Goal: Information Seeking & Learning: Find specific fact

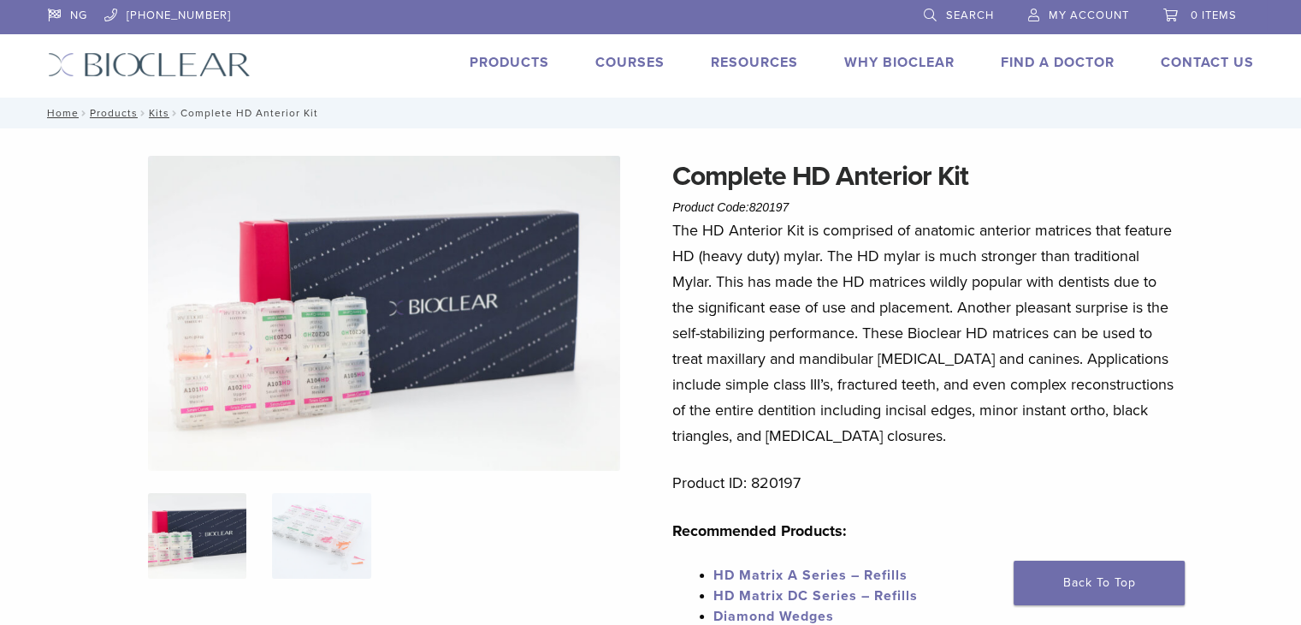
click at [343, 361] on img at bounding box center [384, 313] width 472 height 315
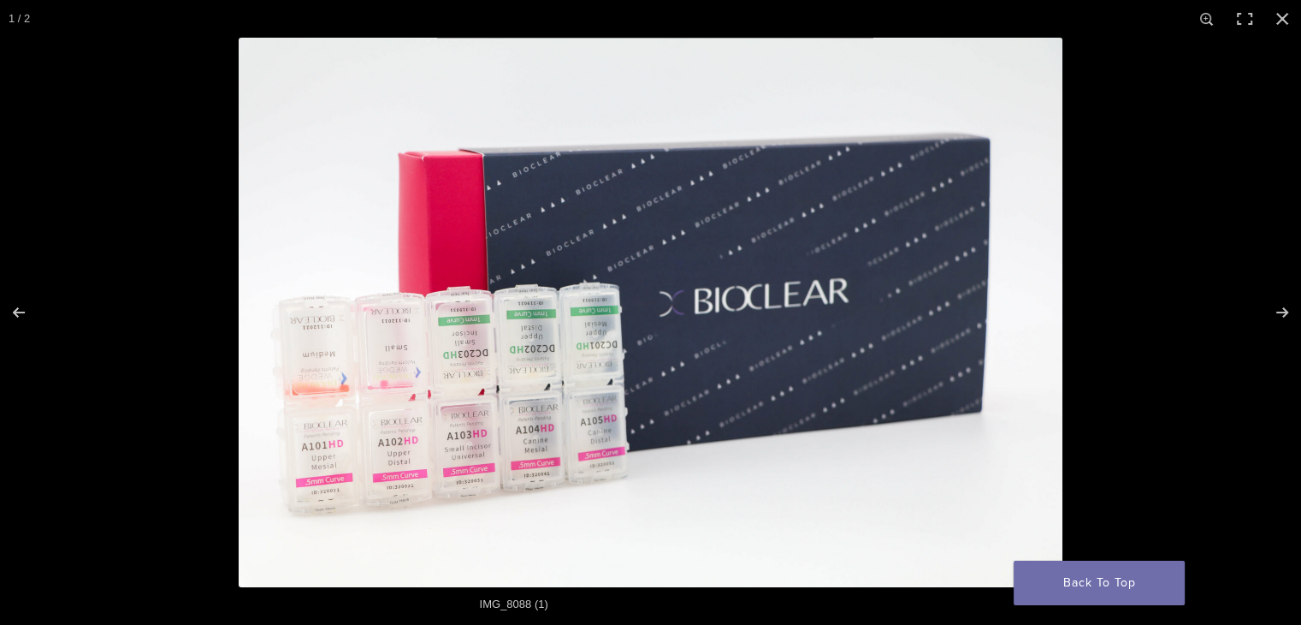
scroll to position [823, 0]
click at [739, 407] on img "Full screen image" at bounding box center [651, 312] width 824 height 549
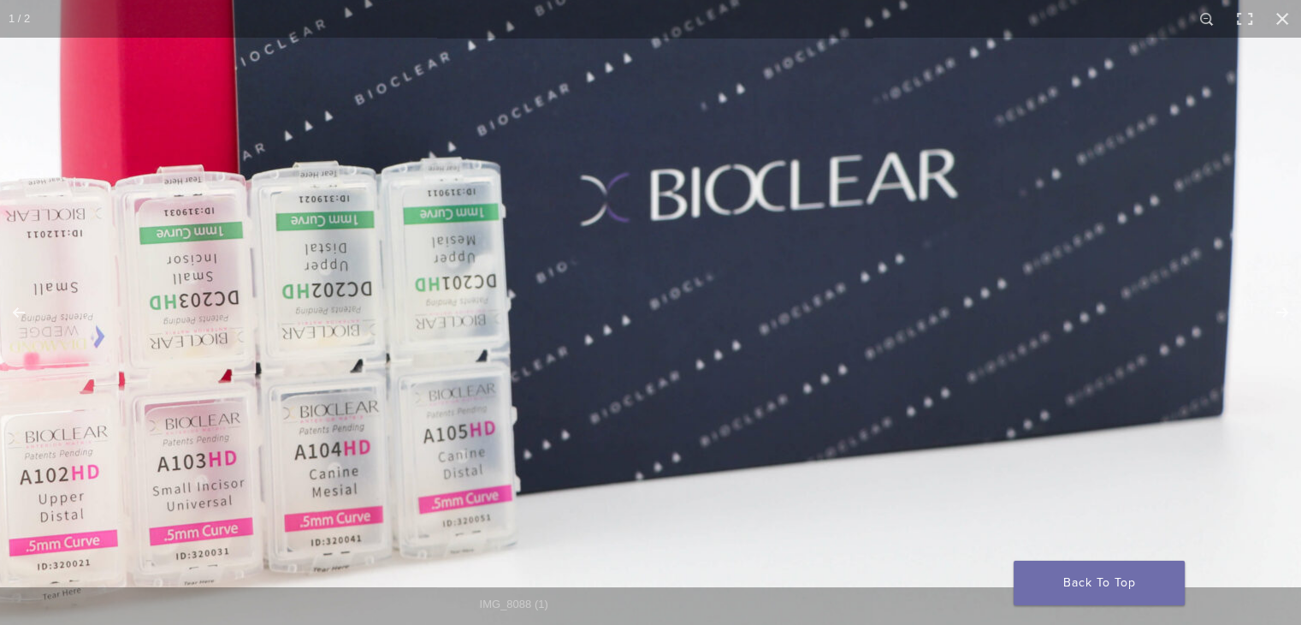
click at [739, 407] on img "Full screen image" at bounding box center [563, 217] width 1643 height 1095
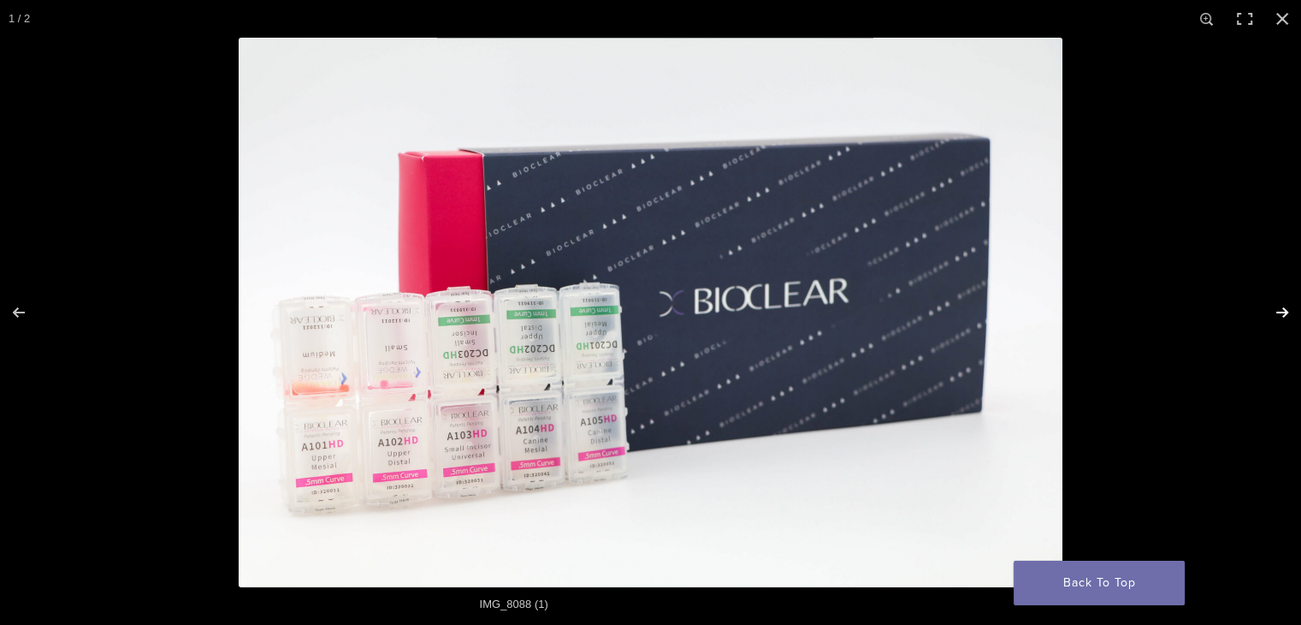
click at [1288, 314] on button "Next (arrow right)" at bounding box center [1271, 312] width 60 height 86
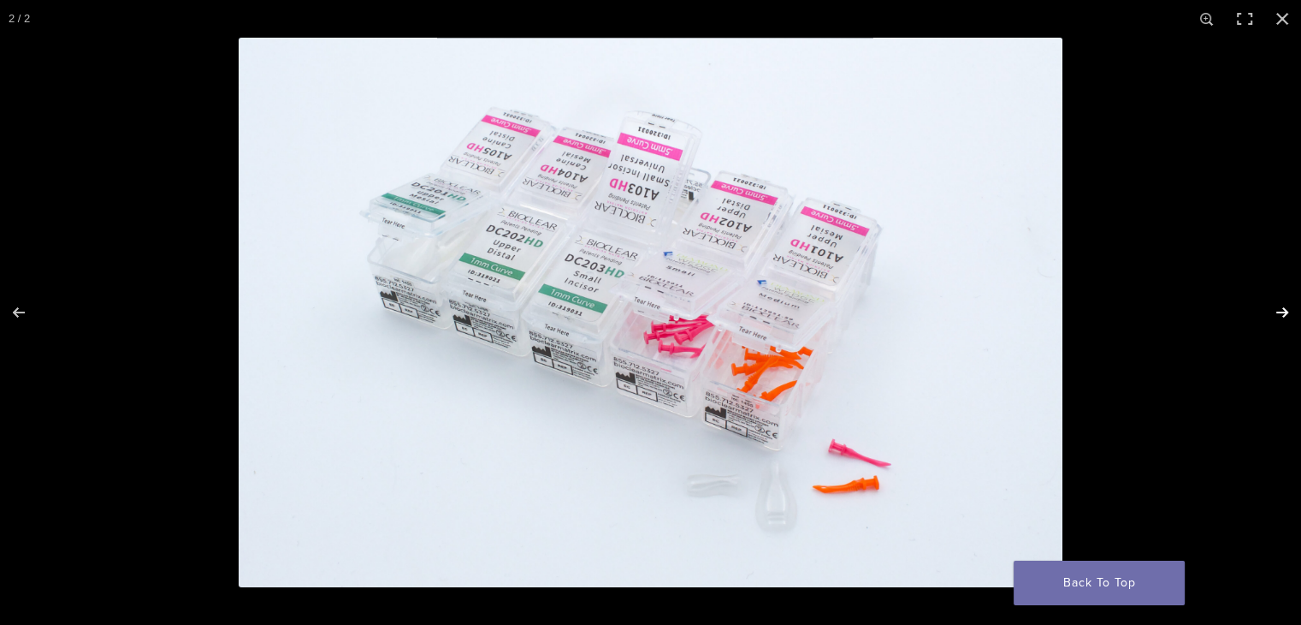
click at [1288, 314] on button "Next (arrow right)" at bounding box center [1271, 312] width 60 height 86
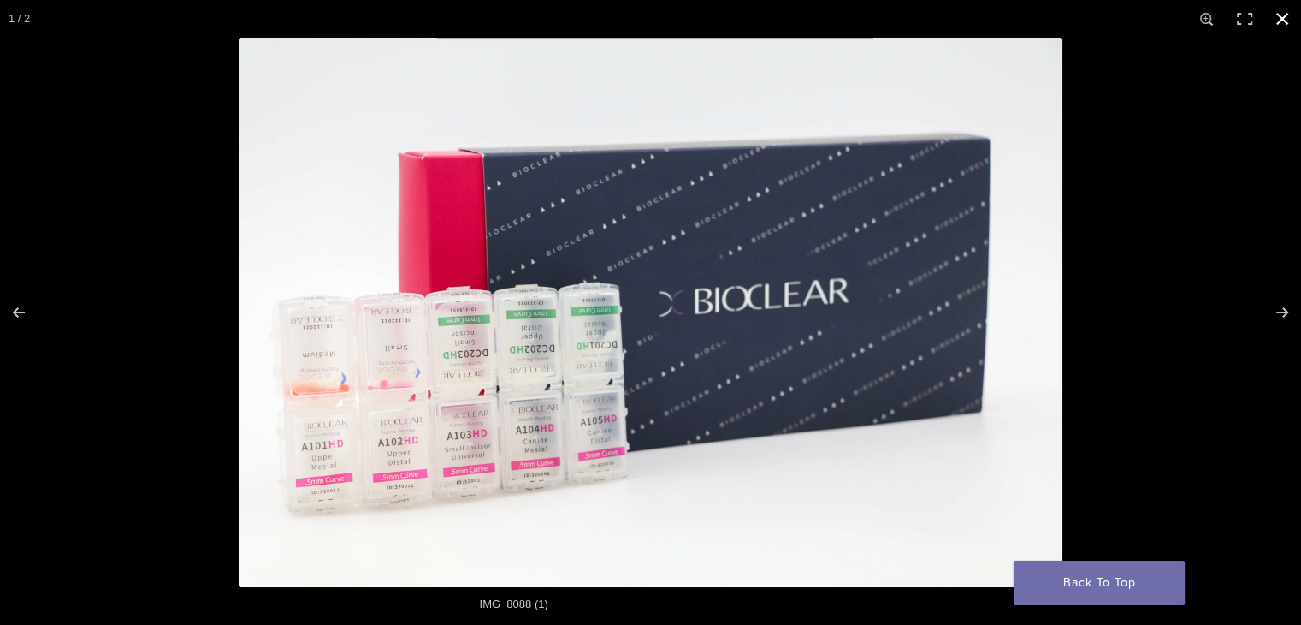
click at [1276, 19] on button "Close (Esc)" at bounding box center [1283, 19] width 38 height 38
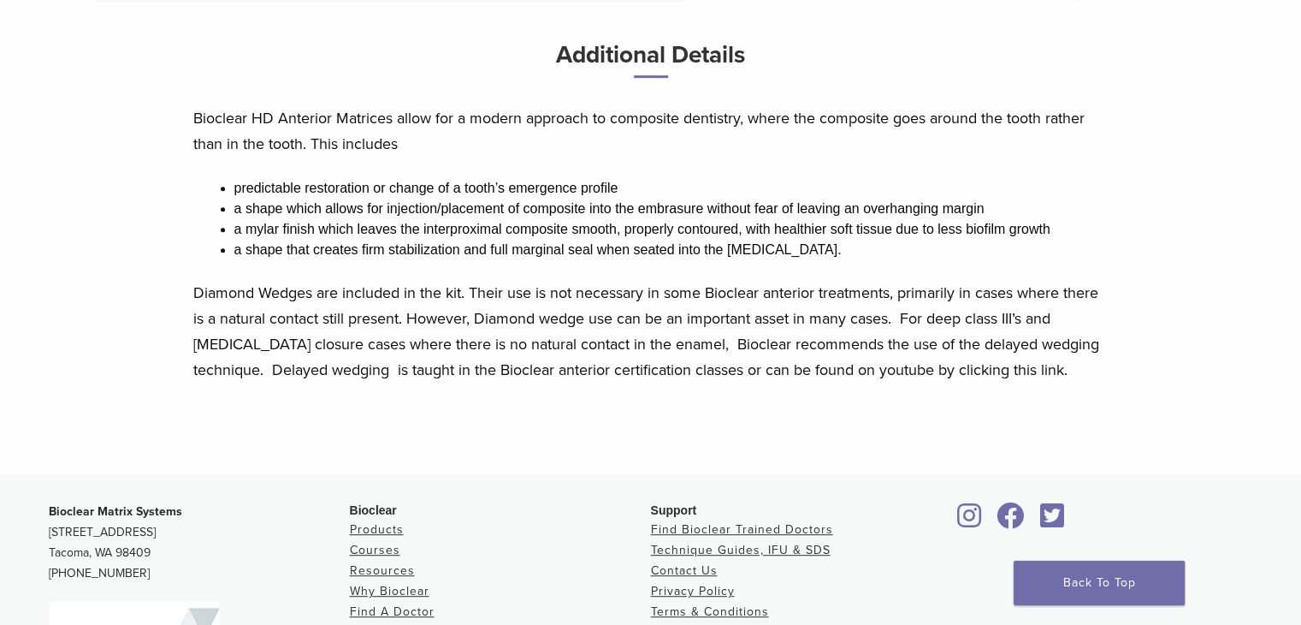
scroll to position [0, 0]
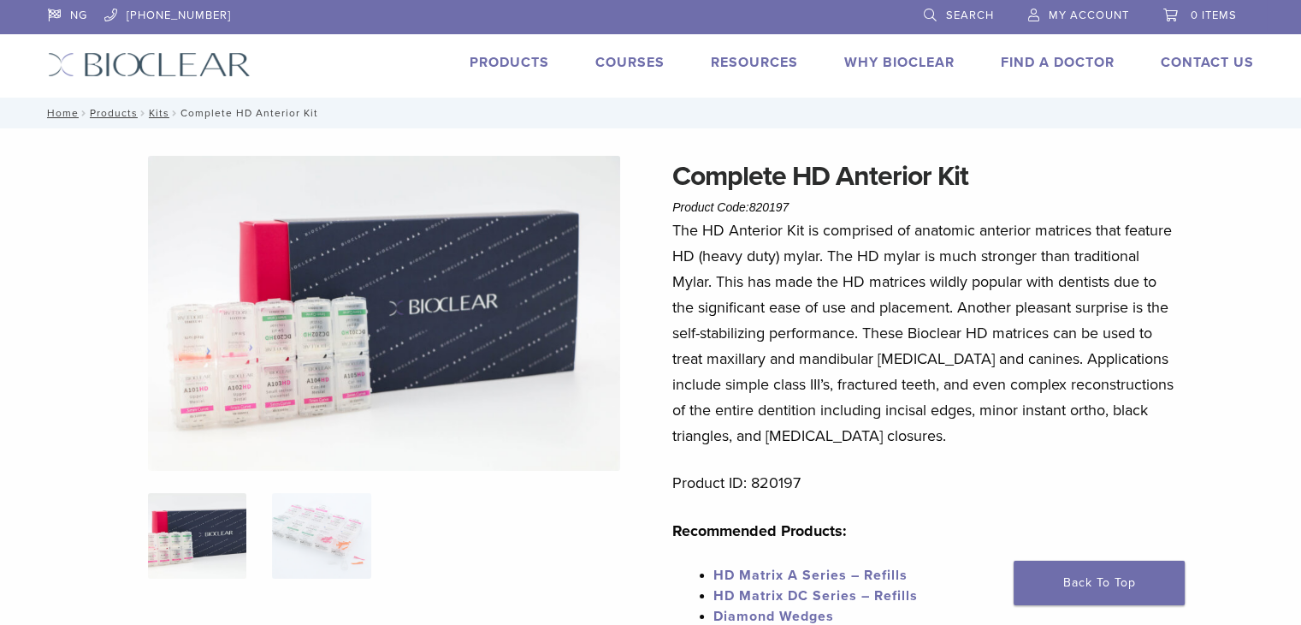
click at [488, 280] on img at bounding box center [384, 313] width 472 height 315
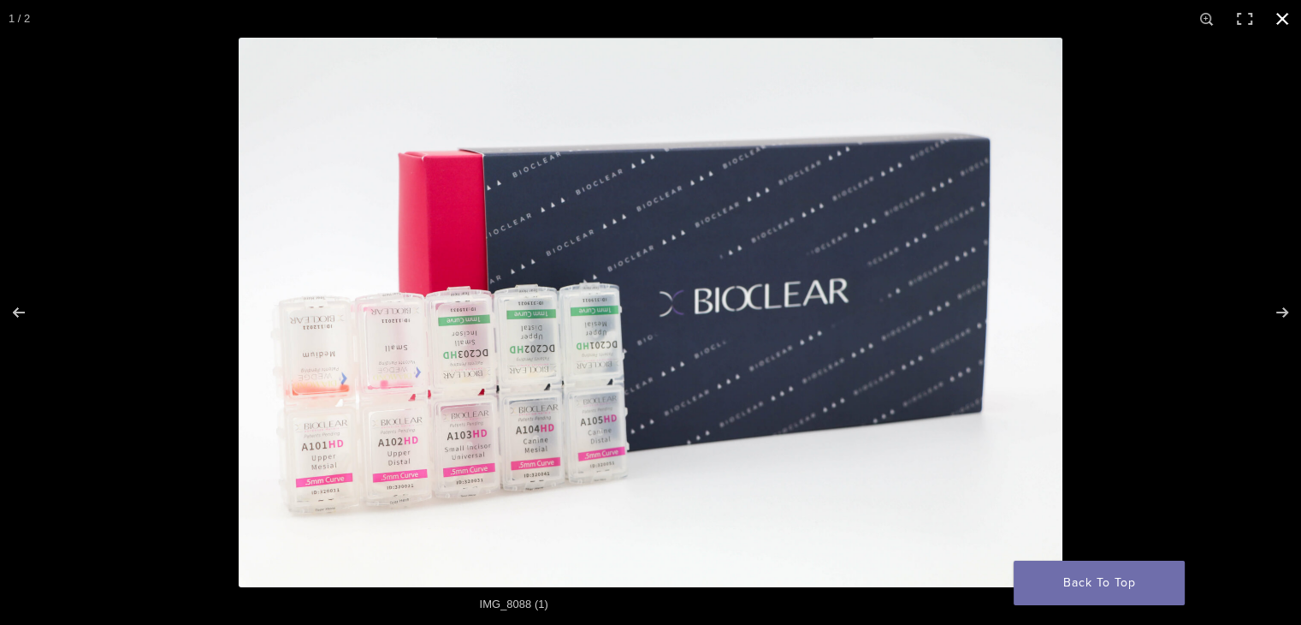
click at [1271, 16] on button "Close (Esc)" at bounding box center [1283, 19] width 38 height 38
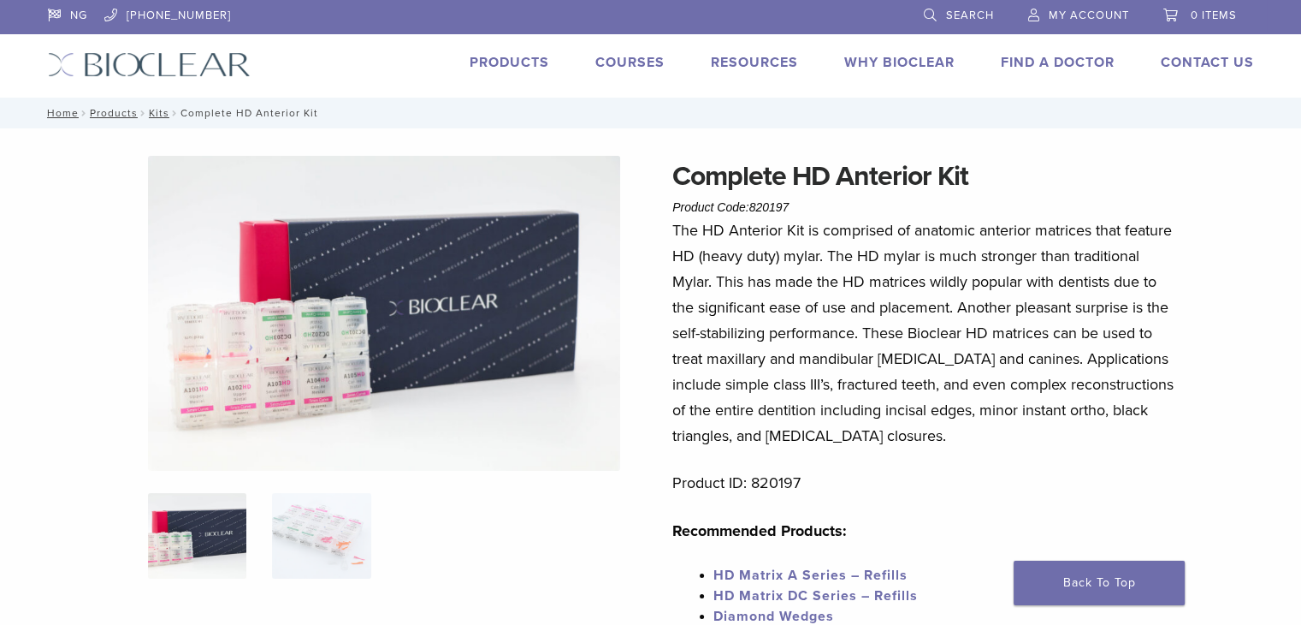
click at [943, 13] on link "Search" at bounding box center [959, 13] width 70 height 26
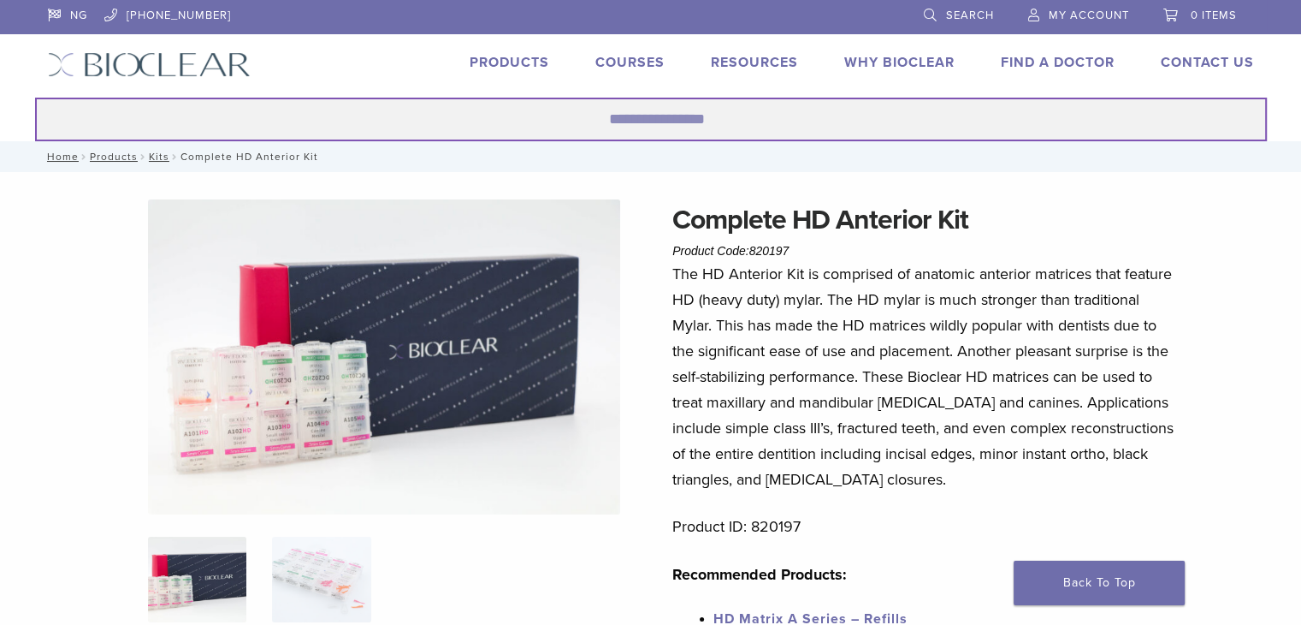
click at [586, 114] on input "Search for:" at bounding box center [651, 120] width 1232 height 44
click at [569, 114] on input "Search for:" at bounding box center [651, 120] width 1232 height 44
paste input "****"
type input "****"
click at [34, 97] on button "Search" at bounding box center [34, 97] width 1 height 1
